Goal: Complete application form

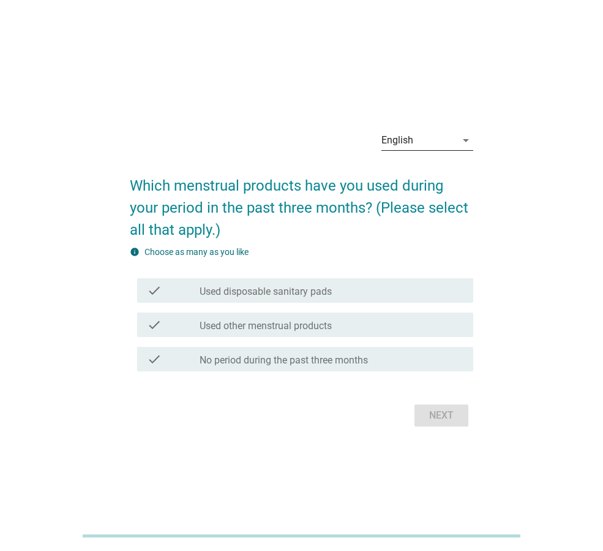
click at [429, 138] on div "English" at bounding box center [419, 140] width 75 height 20
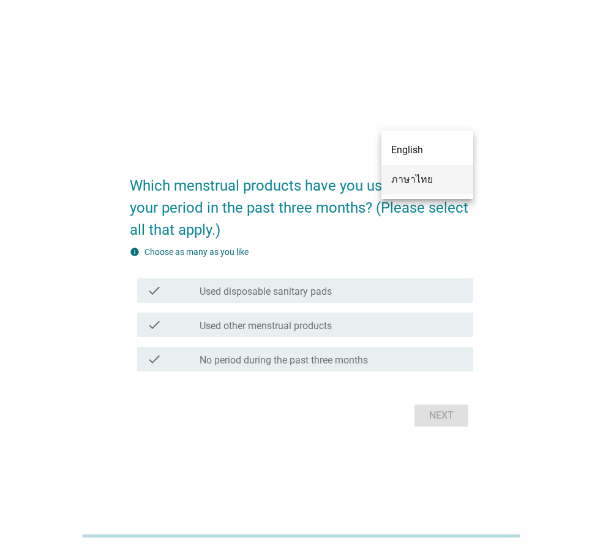
click at [422, 181] on div "ภาษาไทย" at bounding box center [427, 179] width 72 height 15
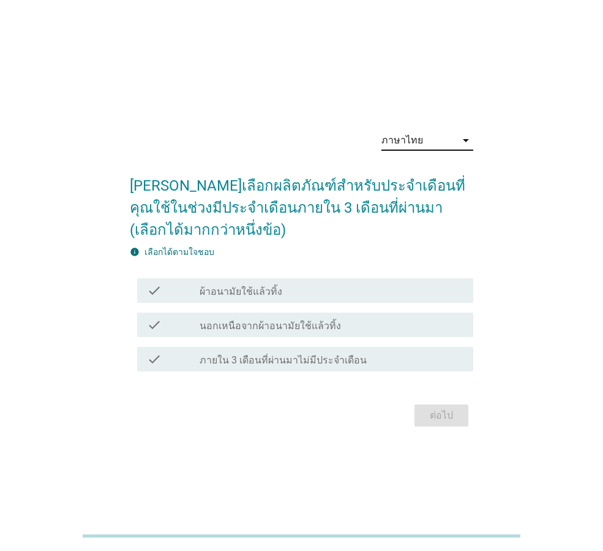
click at [357, 300] on div "check check_box_outline_blank ผ้าอนามัยใช้แล้วทิ้ง" at bounding box center [305, 290] width 336 height 25
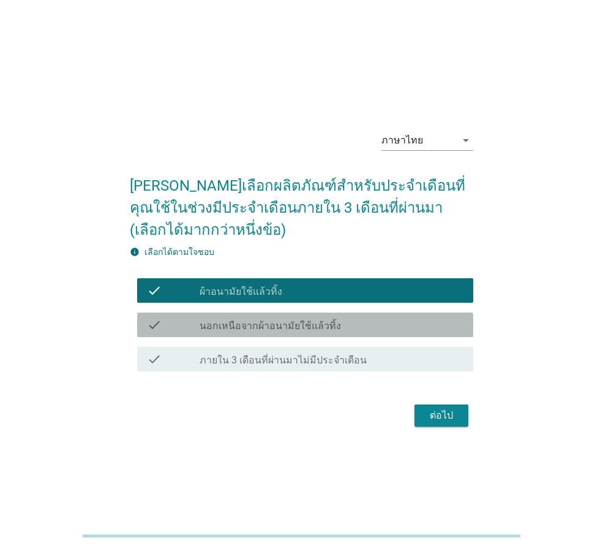
click at [356, 330] on div "check_box_outline_blank นอกเหนือจากผ้าอนามัยใช้แล้วทิ้ง" at bounding box center [332, 324] width 264 height 15
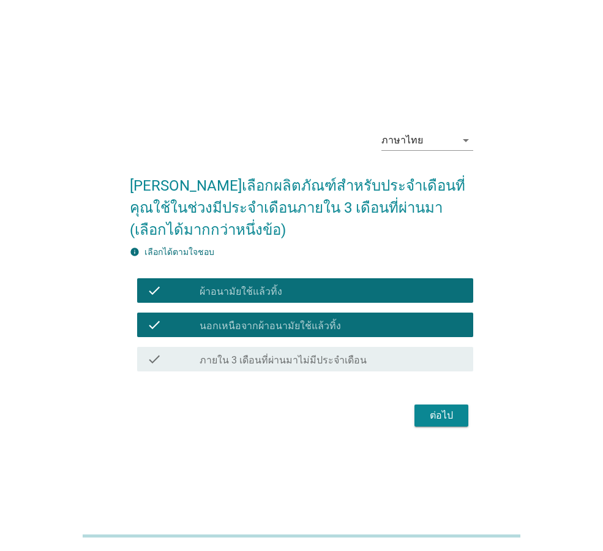
click at [362, 373] on div "check check_box_outline_blank ภายใน 3 เดือนที่ผ่านมาไม่มีประจำเดือน" at bounding box center [302, 359] width 344 height 34
click at [433, 414] on div "ต่อไป" at bounding box center [442, 415] width 34 height 15
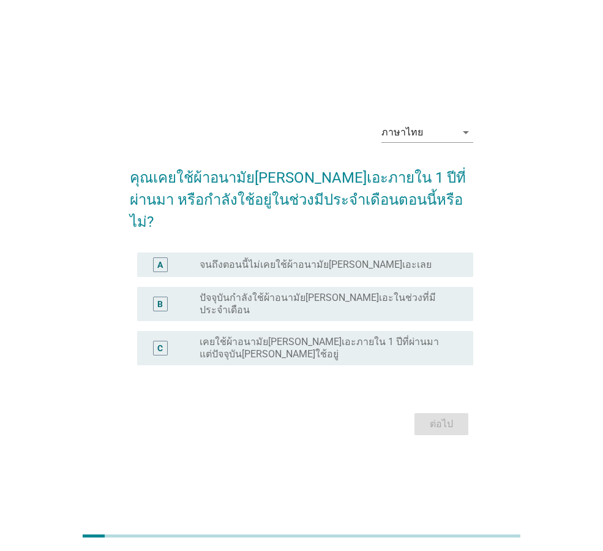
click at [350, 265] on div "radio_button_unchecked จนถึงตอนนี้ไม่เคยใช้ผ้าอนามัย[PERSON_NAME]เอะเลย" at bounding box center [332, 264] width 264 height 15
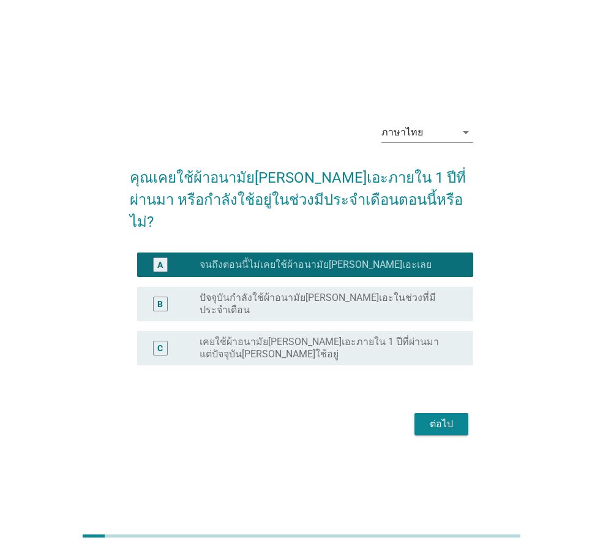
click at [353, 282] on div "B radio_button_unchecked ปัจจุบันกำลังใช้ผ้าอนามัย[PERSON_NAME]เอะในช่วงที่มีปร…" at bounding box center [302, 304] width 344 height 44
click at [365, 296] on label "ปัจจุบันกำลังใช้ผ้าอนามัย[PERSON_NAME]เอะในช่วงที่มีประจำเดือน" at bounding box center [327, 304] width 254 height 25
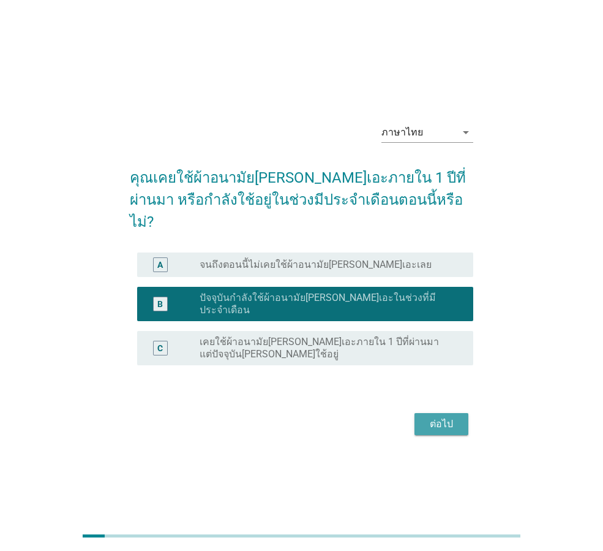
click at [443, 417] on div "ต่อไป" at bounding box center [442, 424] width 34 height 15
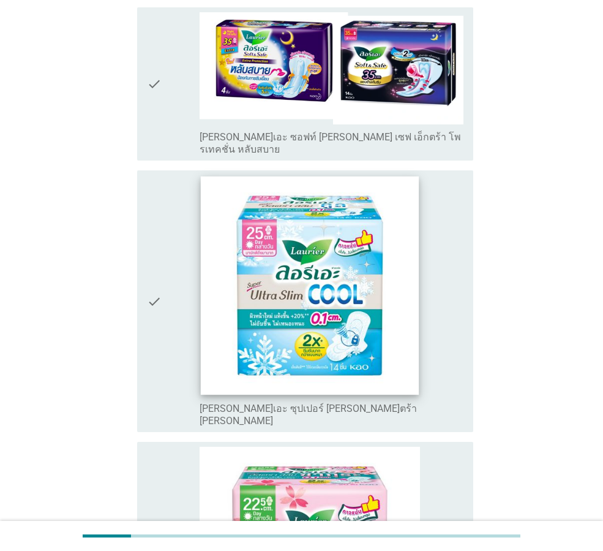
scroll to position [184, 0]
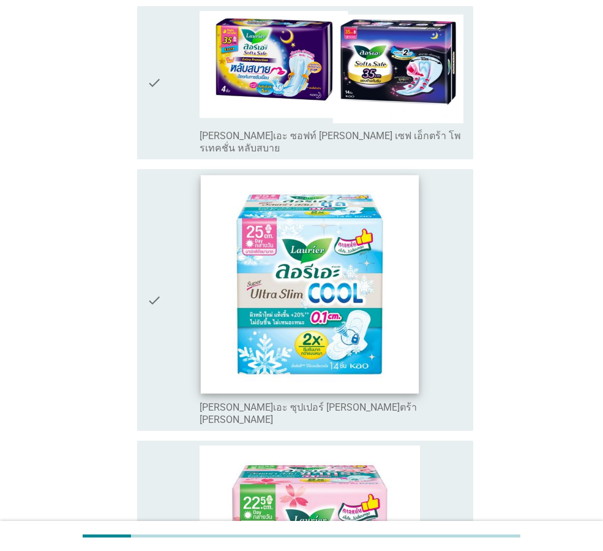
click at [324, 260] on img at bounding box center [310, 284] width 218 height 218
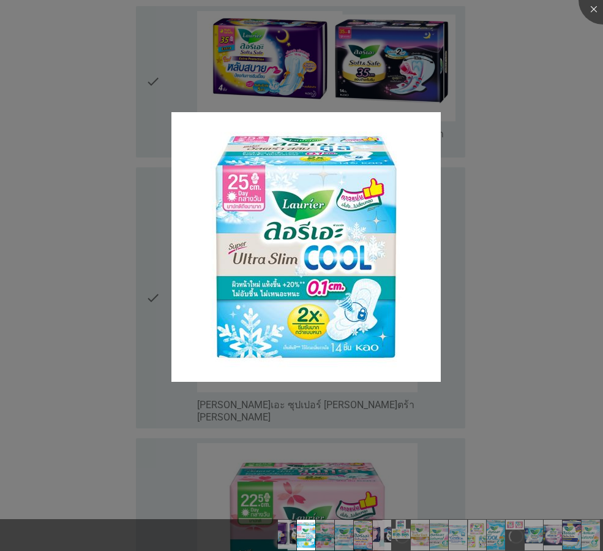
click at [511, 277] on div at bounding box center [301, 275] width 603 height 551
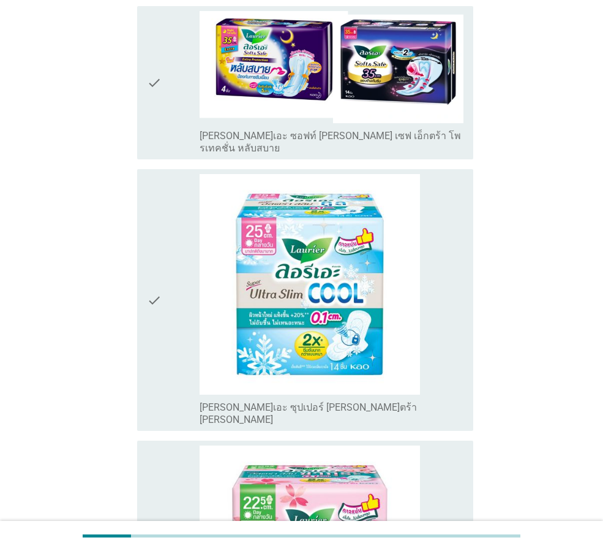
click at [155, 236] on icon "check" at bounding box center [154, 300] width 15 height 252
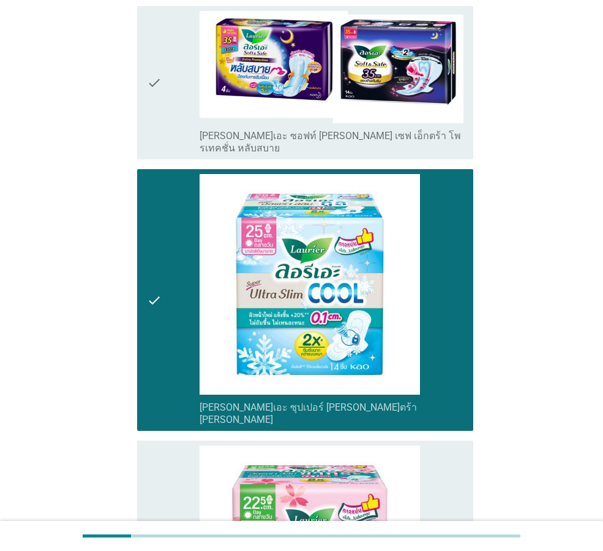
scroll to position [0, 0]
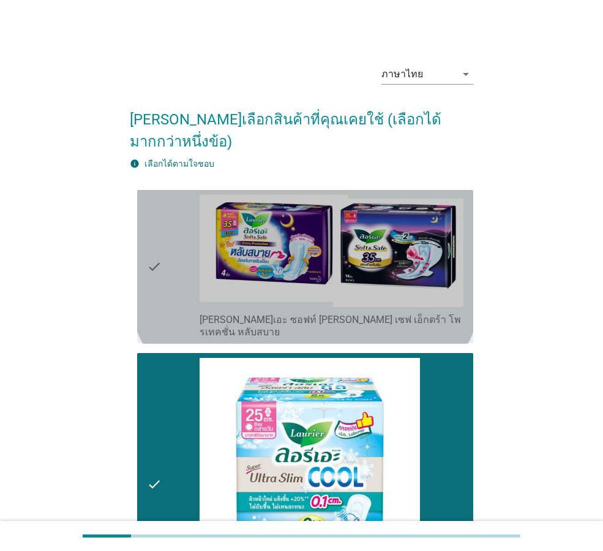
click at [157, 239] on icon "check" at bounding box center [154, 267] width 15 height 144
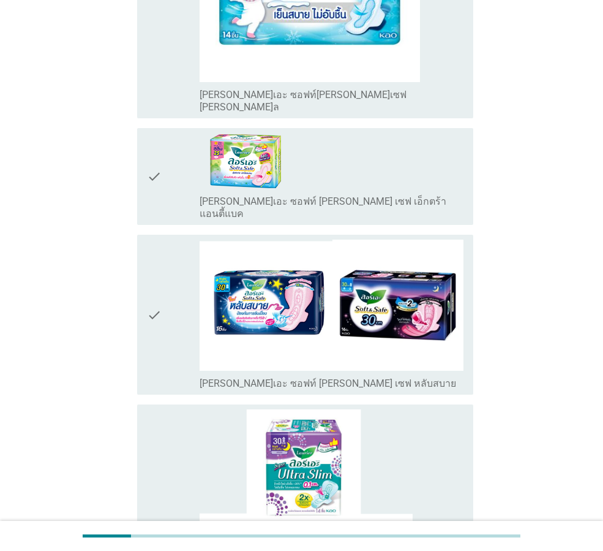
scroll to position [1041, 0]
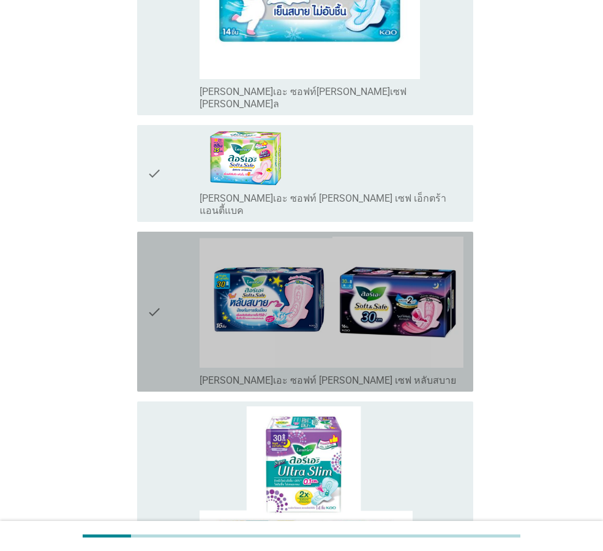
click at [144, 232] on div "check check_box_outline_blank [PERSON_NAME]เอะ ซอฟท์ [PERSON_NAME] เซฟ หลับสบาย" at bounding box center [305, 312] width 336 height 160
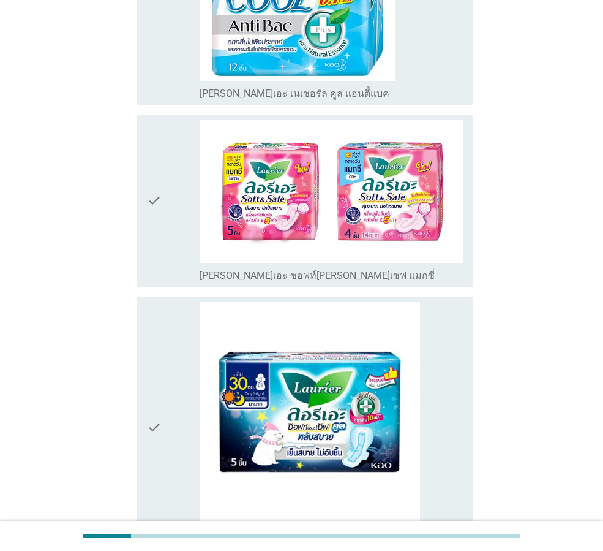
scroll to position [2818, 0]
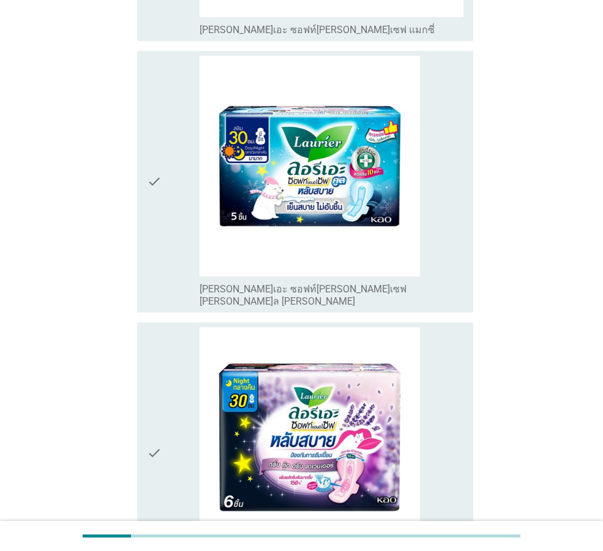
click at [149, 327] on icon "check" at bounding box center [154, 453] width 15 height 252
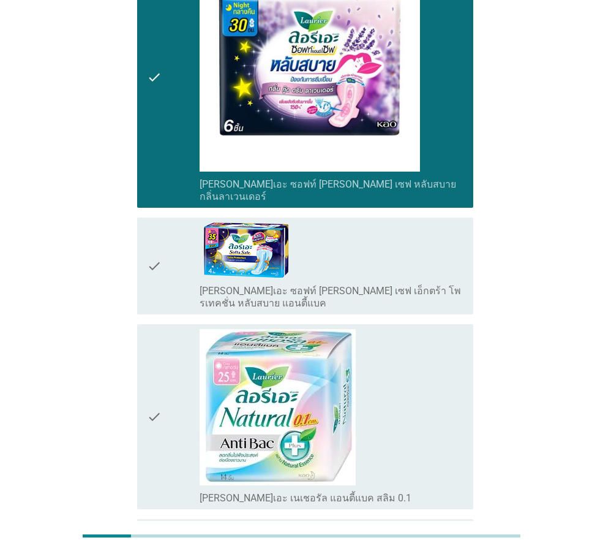
scroll to position [3197, 0]
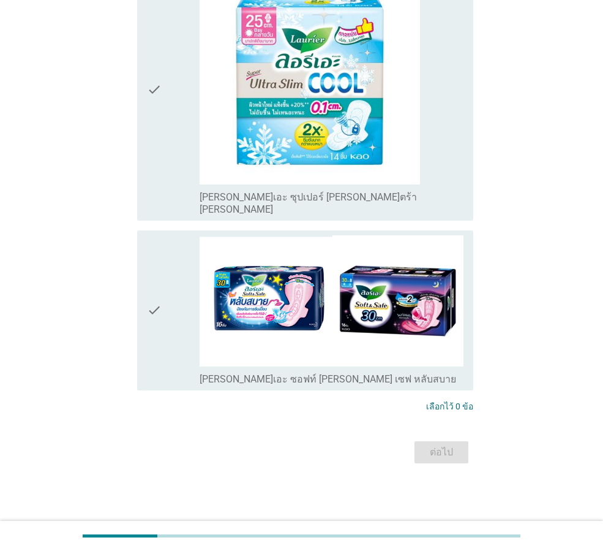
scroll to position [0, 0]
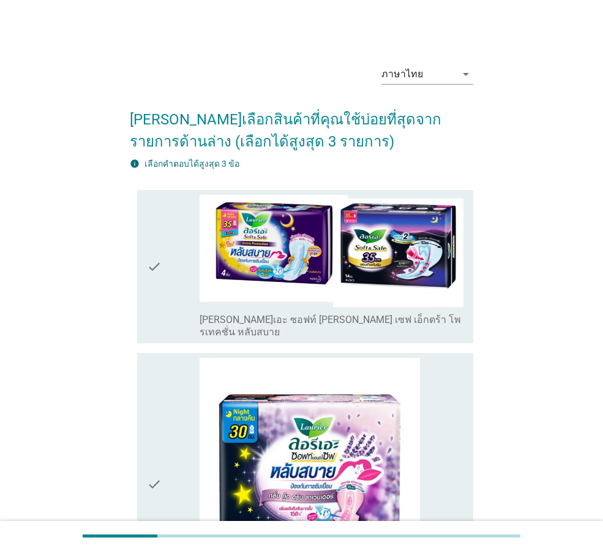
click at [151, 247] on icon "check" at bounding box center [154, 267] width 15 height 144
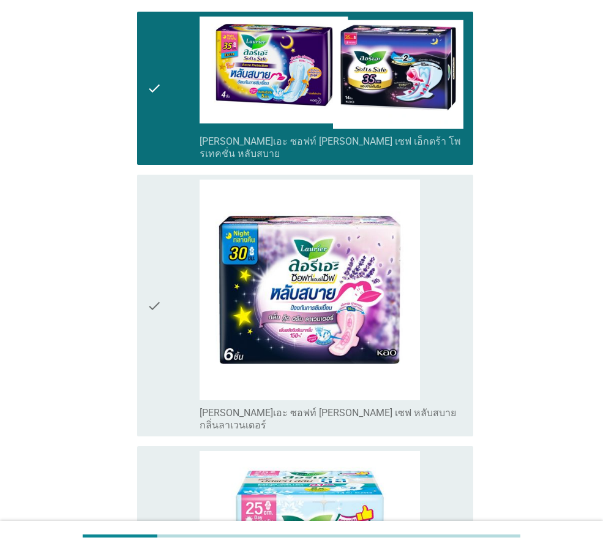
scroll to position [368, 0]
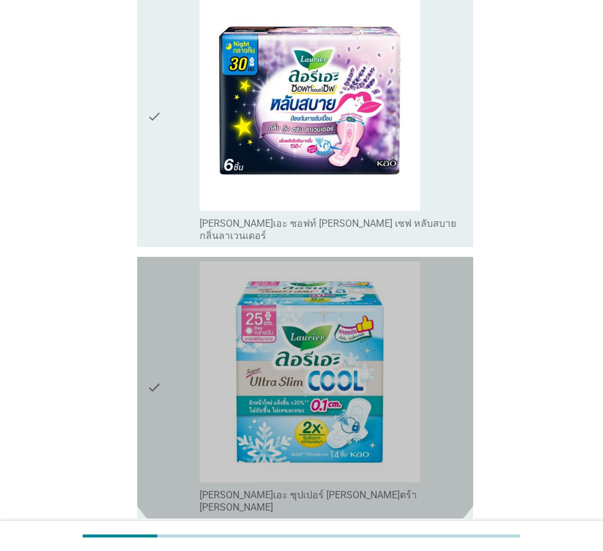
click at [168, 332] on div "check" at bounding box center [173, 388] width 53 height 252
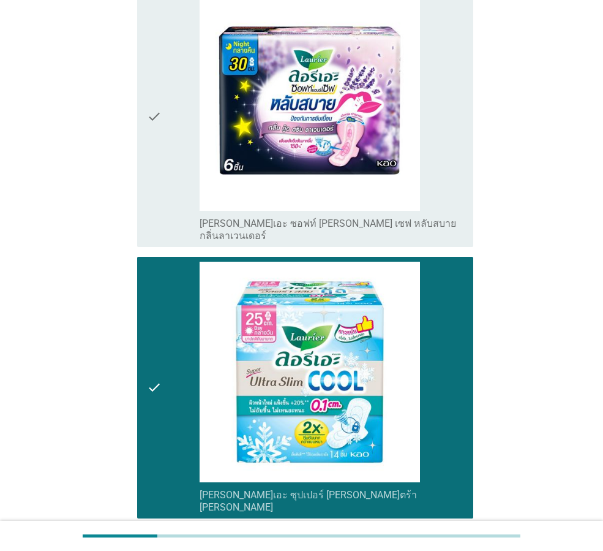
click at [166, 325] on div "check" at bounding box center [173, 388] width 53 height 252
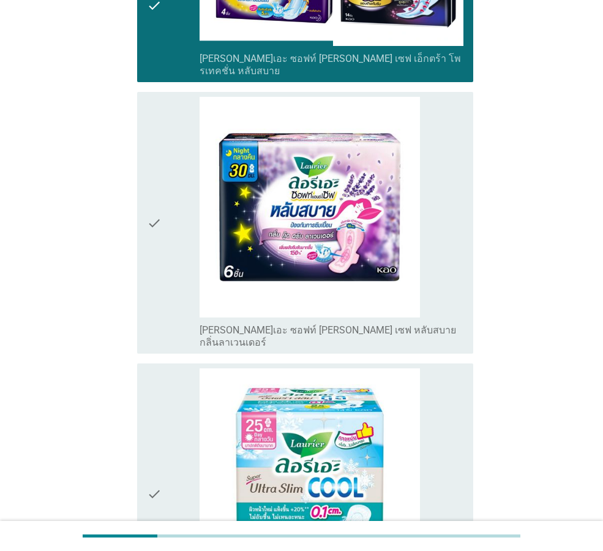
click at [155, 198] on icon "check" at bounding box center [154, 223] width 15 height 252
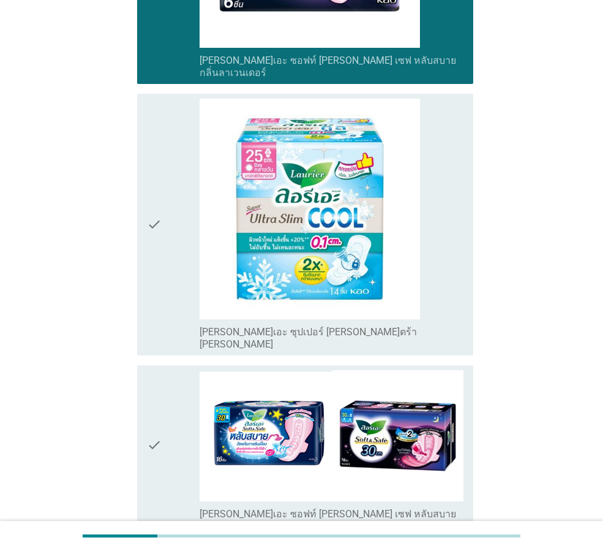
scroll to position [628, 0]
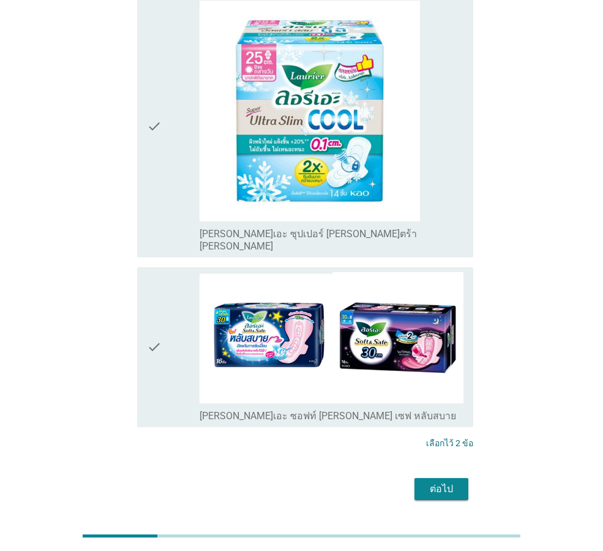
click at [179, 311] on div "check" at bounding box center [173, 347] width 53 height 150
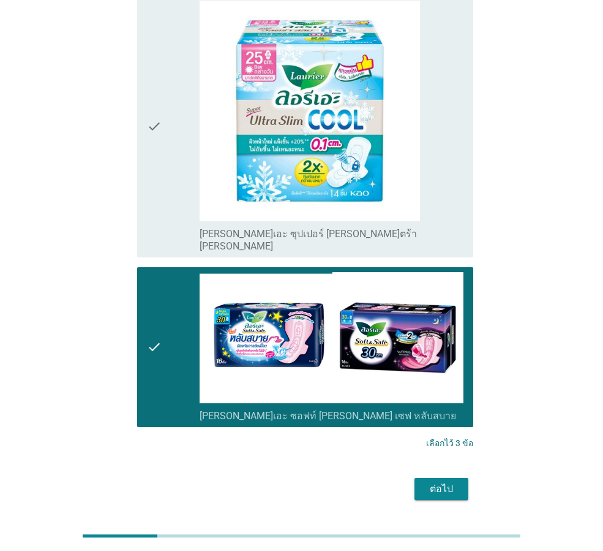
click at [440, 481] on div "ต่อไป" at bounding box center [442, 488] width 34 height 15
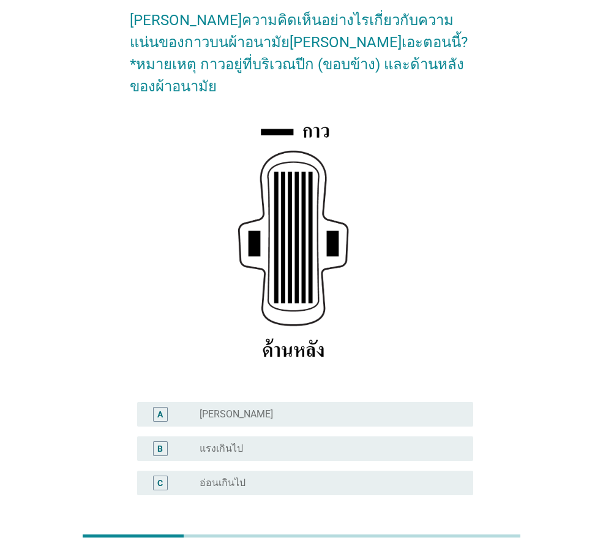
scroll to position [179, 0]
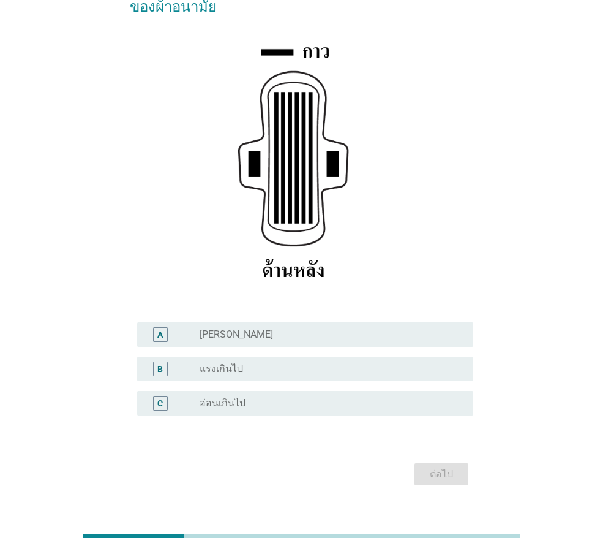
click at [290, 328] on div "radio_button_unchecked [PERSON_NAME]" at bounding box center [327, 334] width 254 height 12
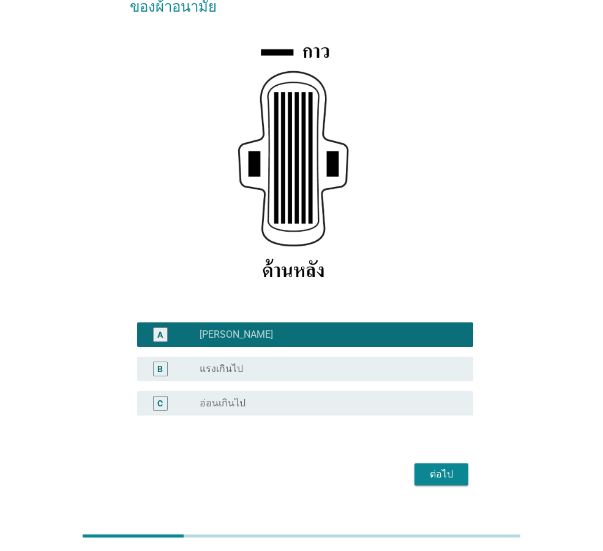
click at [453, 467] on div "ต่อไป" at bounding box center [442, 474] width 34 height 15
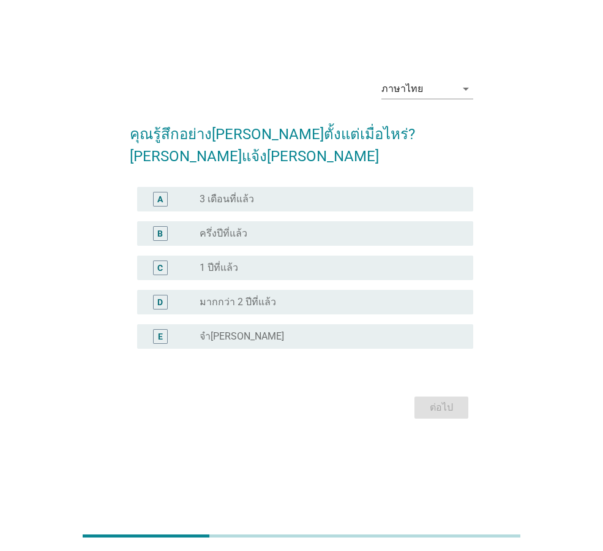
scroll to position [0, 0]
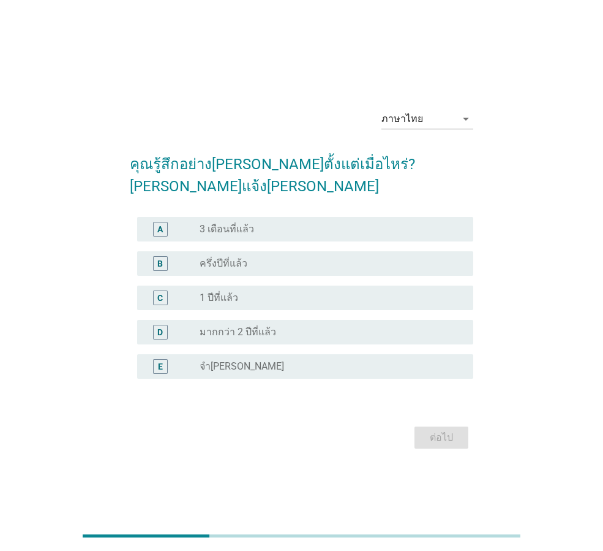
click at [284, 226] on div "A radio_button_unchecked 3 เดือนที่แล้ว" at bounding box center [305, 229] width 336 height 25
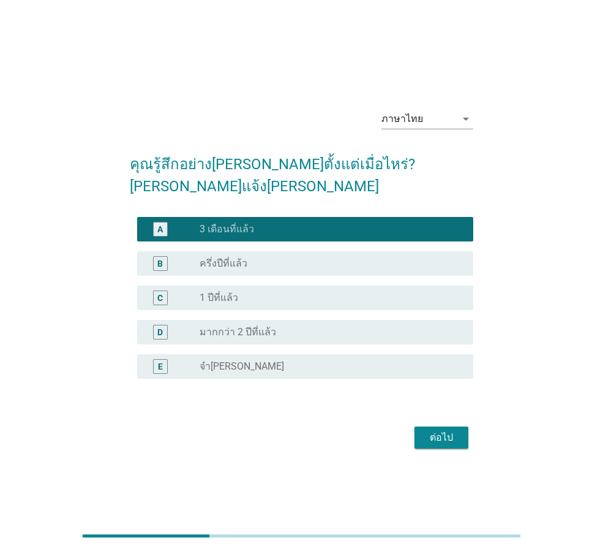
click at [443, 435] on button "ต่อไป" at bounding box center [442, 437] width 54 height 22
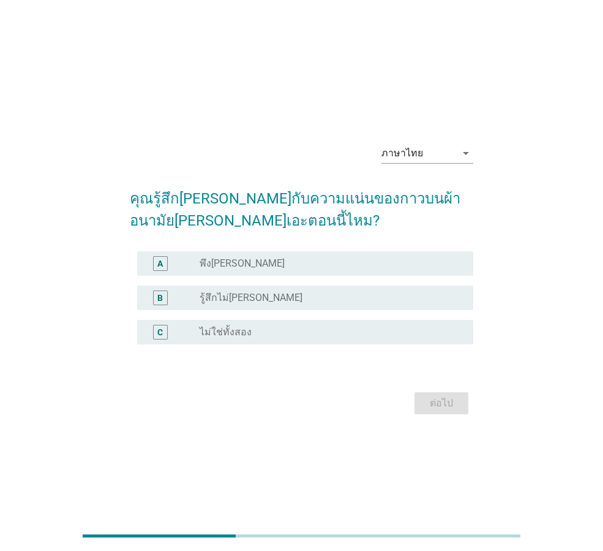
click at [311, 257] on div "radio_button_unchecked พึง[PERSON_NAME]" at bounding box center [327, 263] width 254 height 12
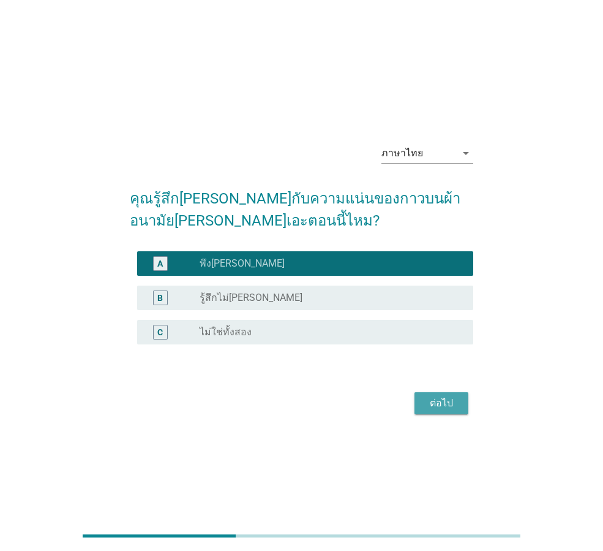
click at [434, 402] on div "ต่อไป" at bounding box center [442, 403] width 34 height 15
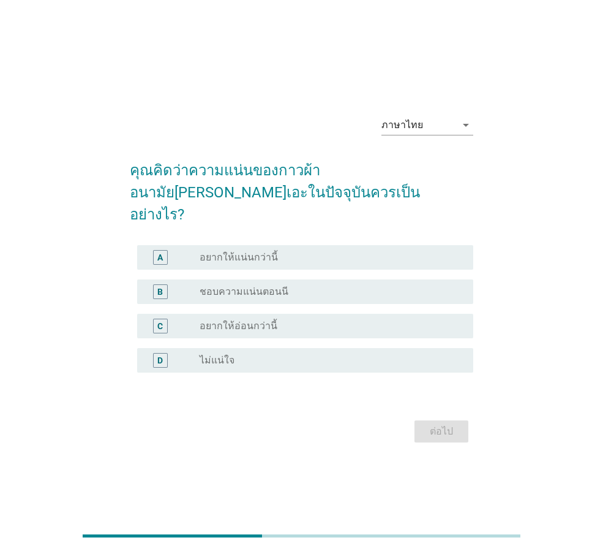
click at [286, 285] on div "radio_button_unchecked ชอบความแน่นตอนนี" at bounding box center [327, 291] width 254 height 12
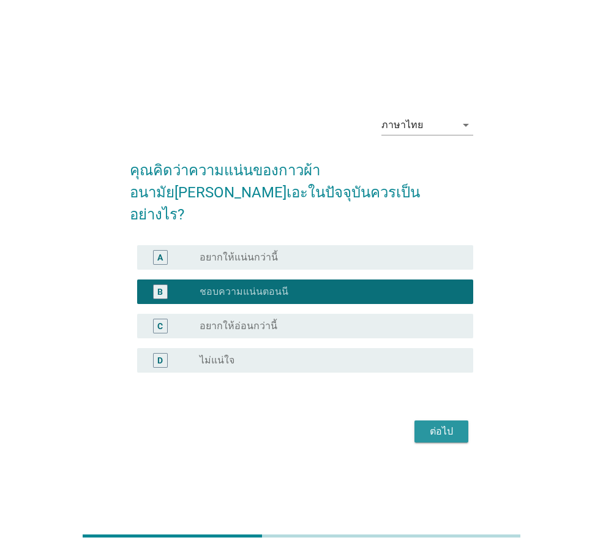
drag, startPoint x: 462, startPoint y: 423, endPoint x: 456, endPoint y: 420, distance: 6.6
click at [461, 423] on button "ต่อไป" at bounding box center [442, 431] width 54 height 22
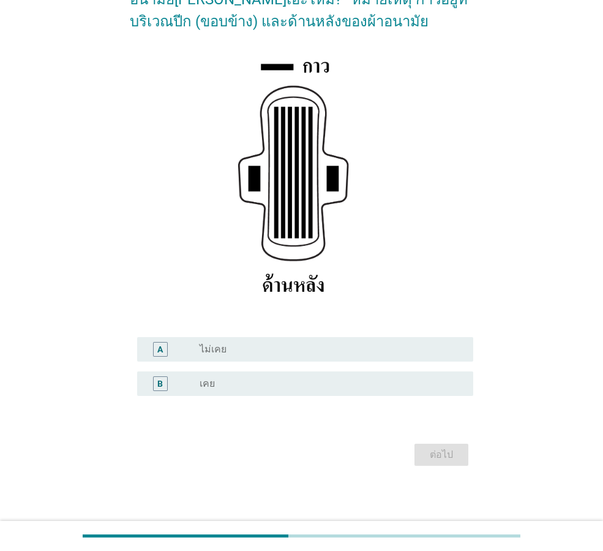
scroll to position [145, 0]
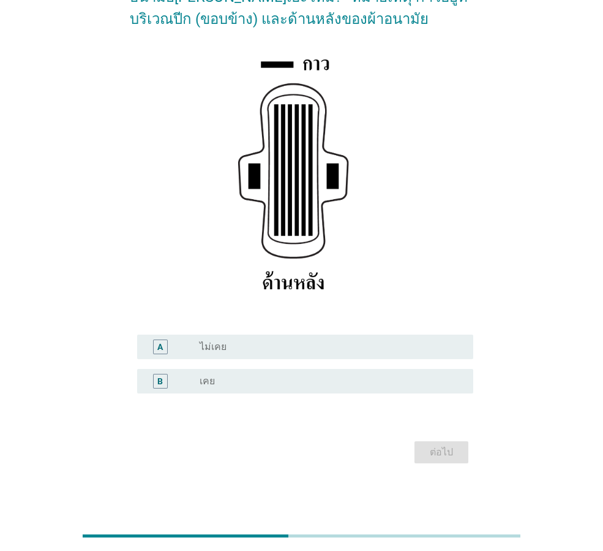
click at [279, 391] on div "B radio_button_unchecked เคย" at bounding box center [305, 381] width 336 height 25
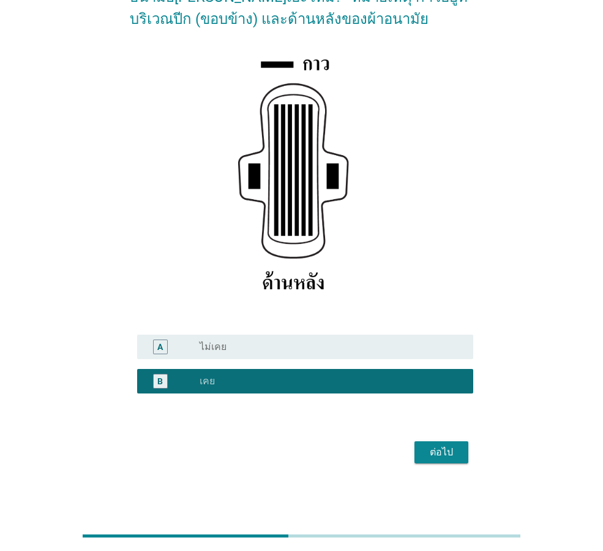
click at [466, 453] on button "ต่อไป" at bounding box center [442, 452] width 54 height 22
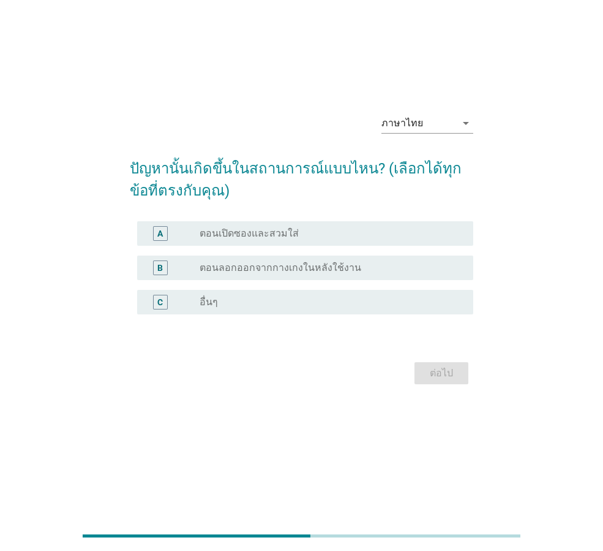
scroll to position [0, 0]
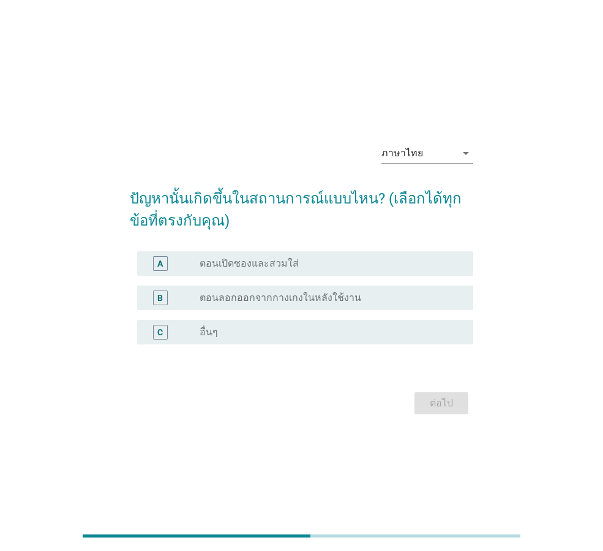
click at [277, 269] on label "ตอนเปิดซองและสวมใส่" at bounding box center [249, 263] width 99 height 12
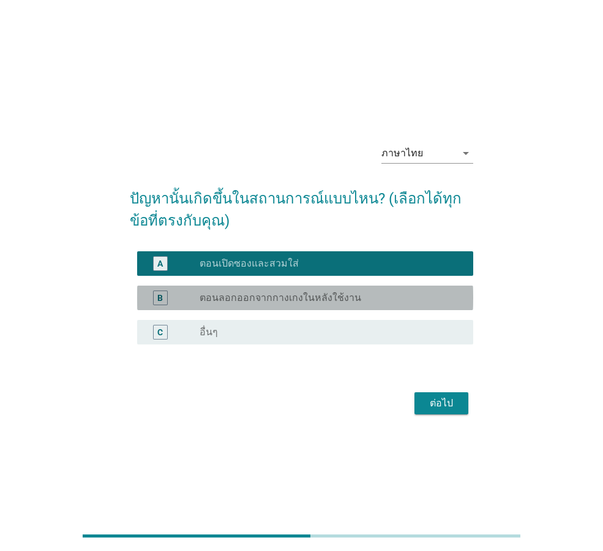
click at [367, 294] on div "radio_button_unchecked ตอนลอกออกจากกางเกงในหลังใช้งาน" at bounding box center [327, 298] width 254 height 12
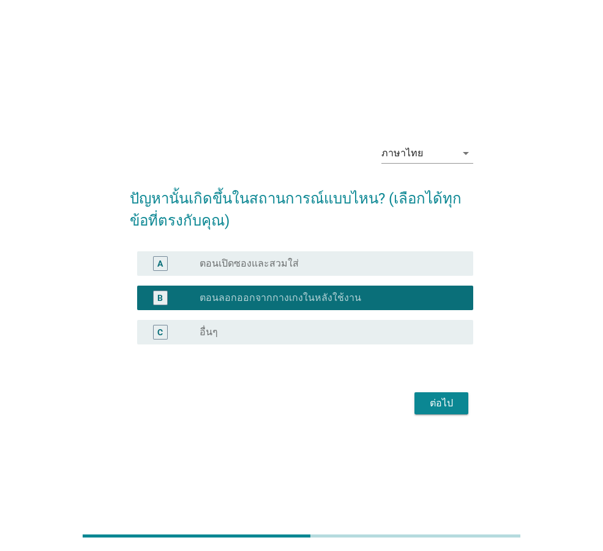
click at [427, 401] on div "ต่อไป" at bounding box center [442, 403] width 34 height 15
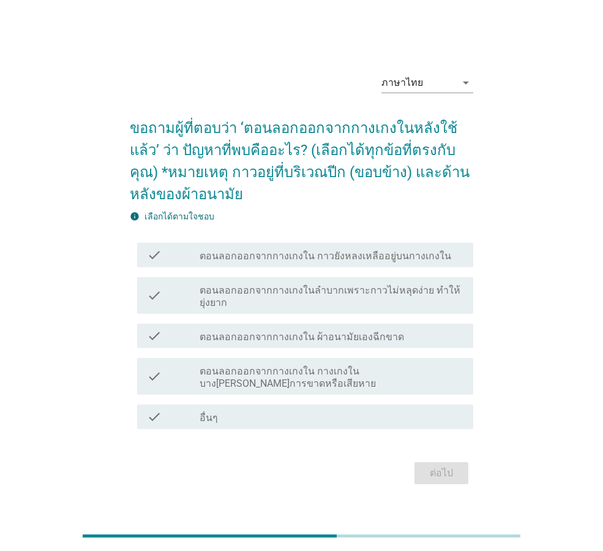
click at [301, 299] on label "ตอนลอกออกจากกางเกงในลำบากเพราะกาวไม่หลุดง่าย ทำให้ยุ่งยาก" at bounding box center [332, 296] width 264 height 25
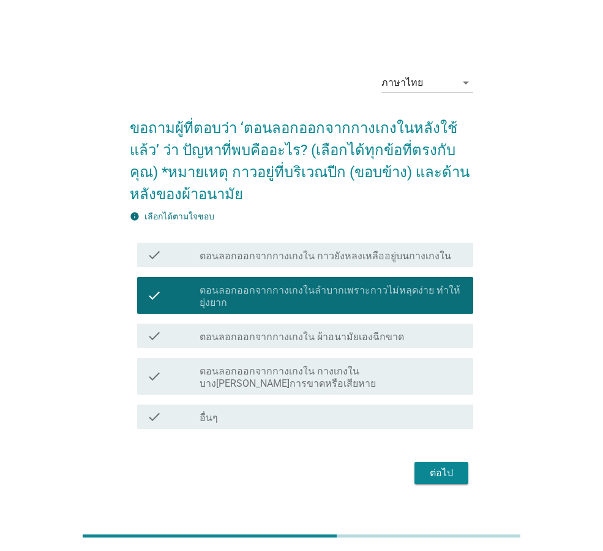
click at [437, 469] on div "ต่อไป" at bounding box center [442, 473] width 34 height 15
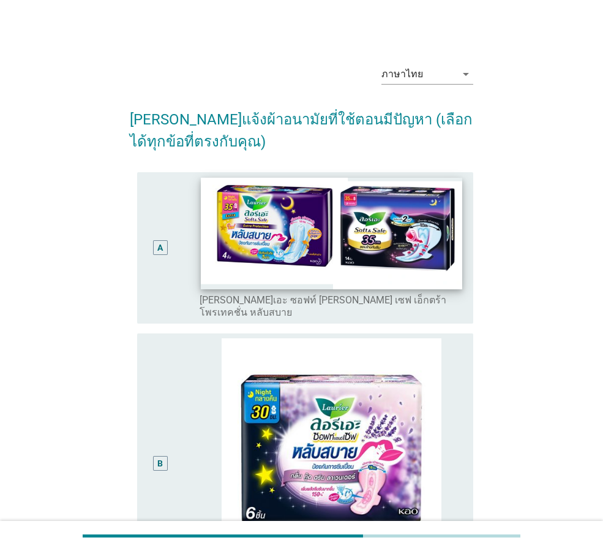
click at [273, 276] on img at bounding box center [331, 232] width 261 height 111
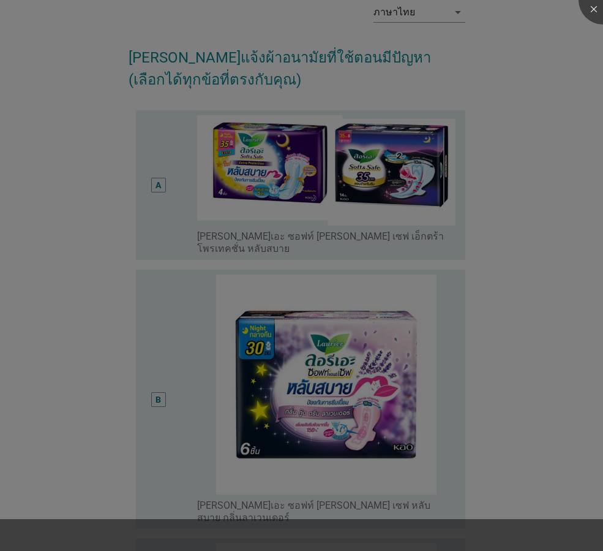
scroll to position [184, 0]
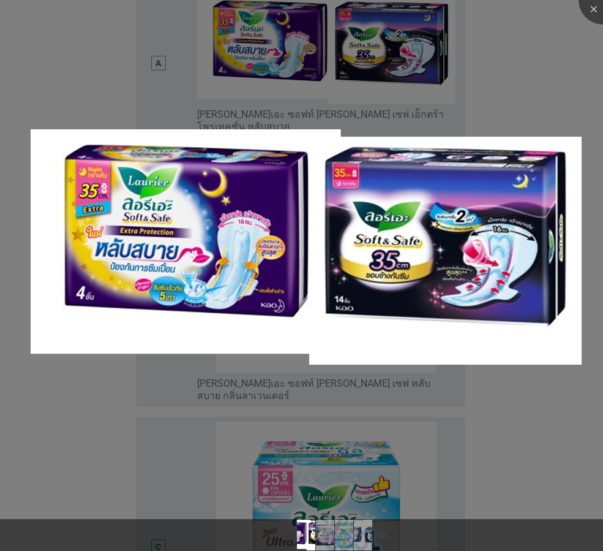
click at [480, 471] on div at bounding box center [301, 275] width 603 height 551
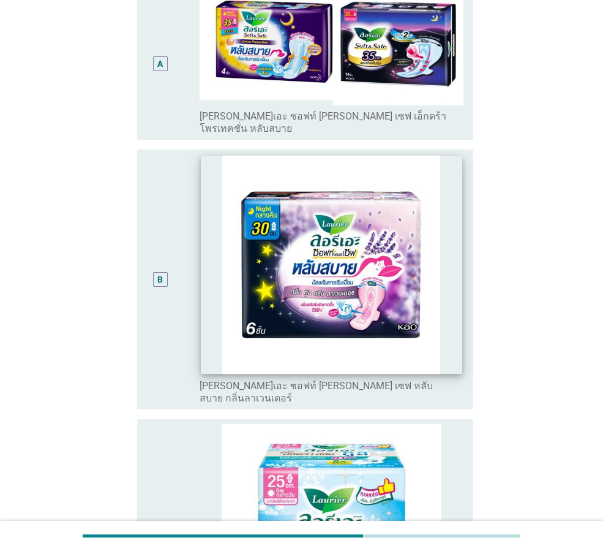
click at [232, 285] on img at bounding box center [331, 265] width 261 height 218
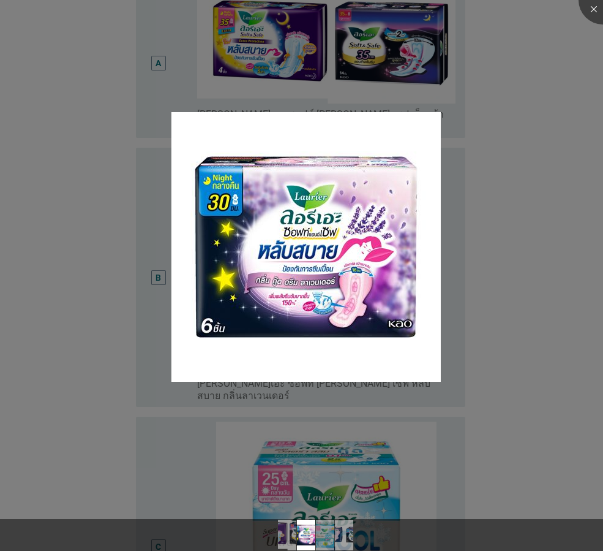
click at [505, 376] on div at bounding box center [301, 275] width 603 height 551
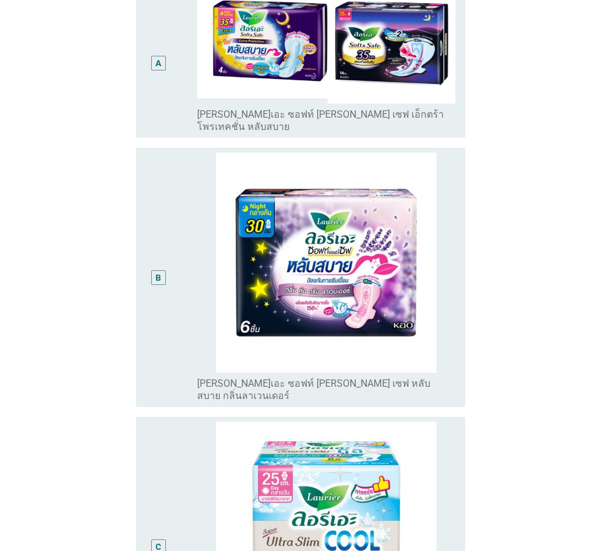
click at [187, 254] on body "English ภาษาไทย ภาษาไทย arrow_drop_down [PERSON_NAME]แจ้งผ้าอนามัยที่ใช้ตอนมีปั…" at bounding box center [301, 415] width 603 height 1199
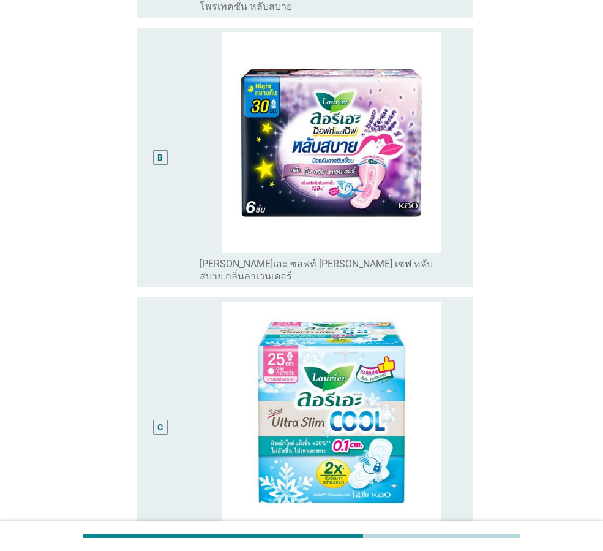
scroll to position [306, 0]
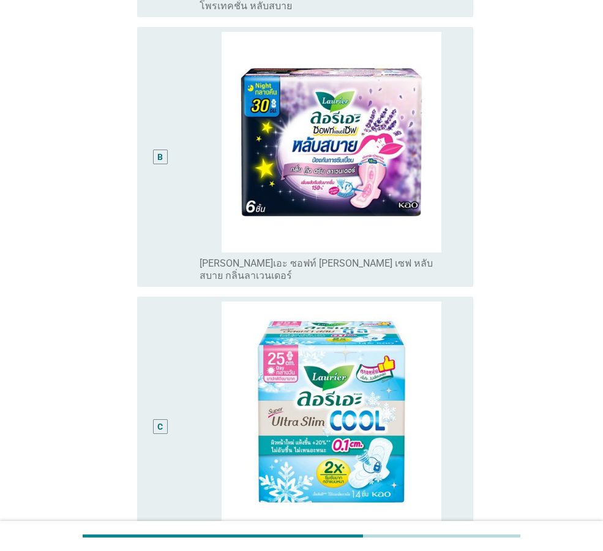
click at [165, 149] on div "B" at bounding box center [160, 156] width 15 height 15
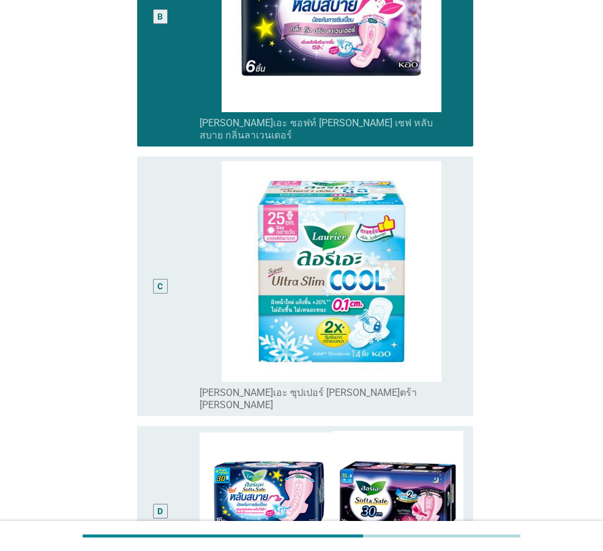
scroll to position [635, 0]
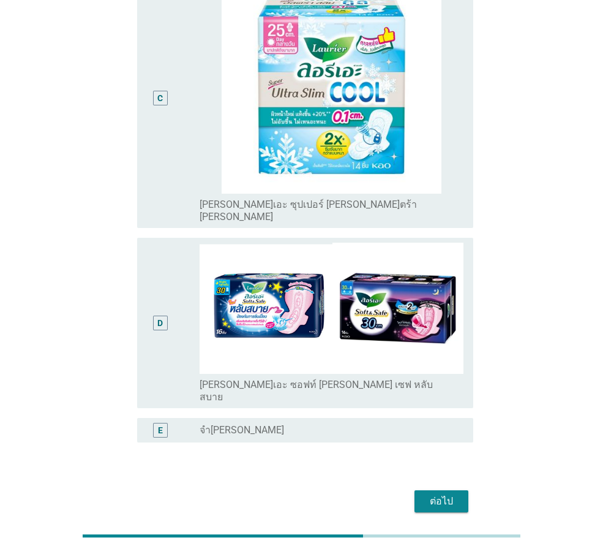
drag, startPoint x: 157, startPoint y: 279, endPoint x: 186, endPoint y: 298, distance: 34.5
click at [157, 315] on div "D" at bounding box center [160, 322] width 15 height 15
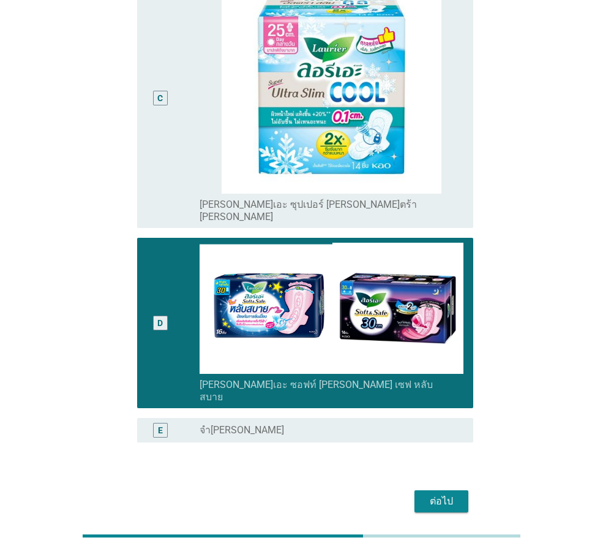
drag, startPoint x: 456, startPoint y: 476, endPoint x: 446, endPoint y: 453, distance: 25.3
click at [446, 494] on div "ต่อไป" at bounding box center [442, 501] width 34 height 15
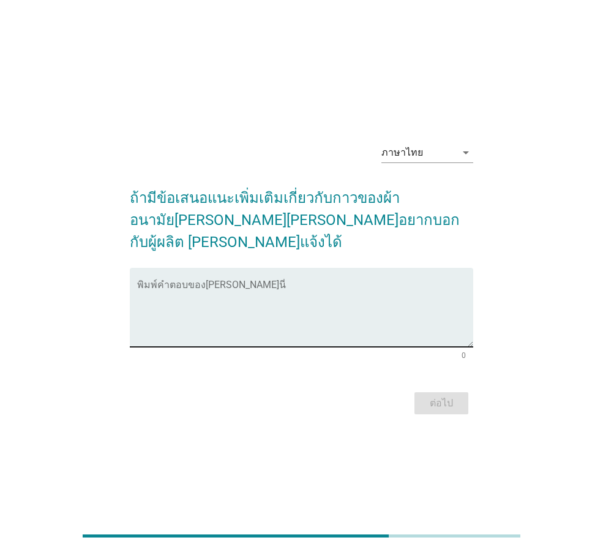
click at [278, 282] on textarea "พิมพ์คำตอบของคุณ ที่นี่" at bounding box center [305, 314] width 336 height 64
